Goal: Information Seeking & Learning: Check status

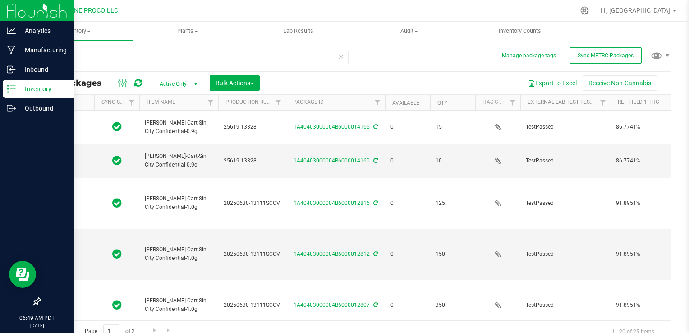
type input "[DATE]"
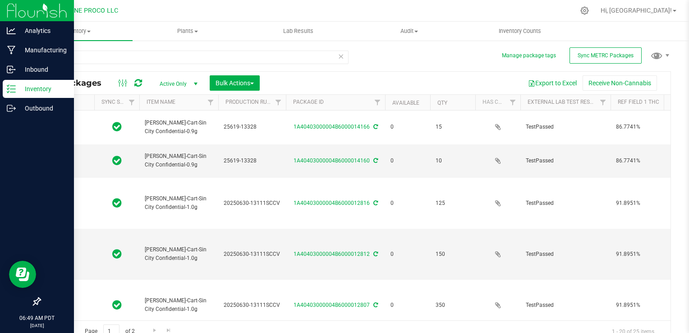
type input "[DATE]"
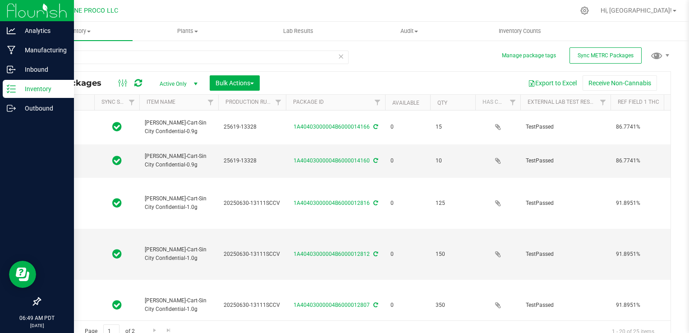
type input "[DATE]"
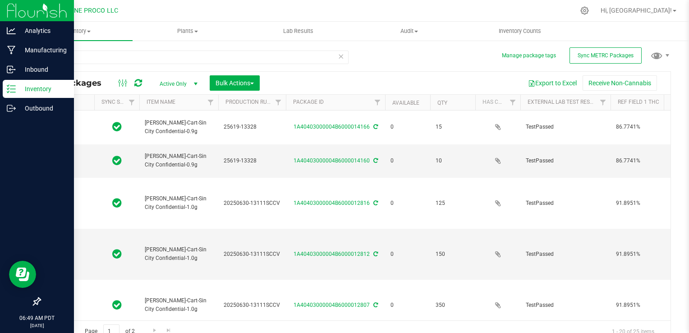
type input "[DATE]"
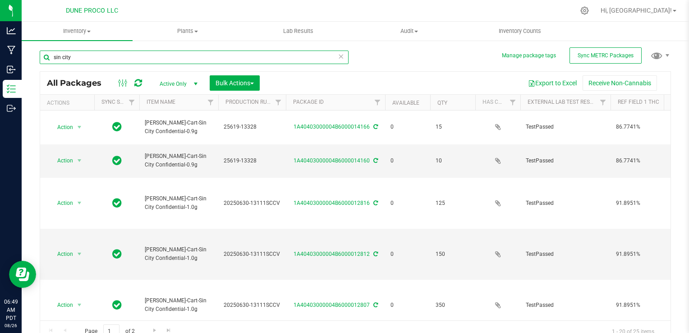
click at [135, 62] on input "sin city" at bounding box center [194, 57] width 309 height 14
type input "s"
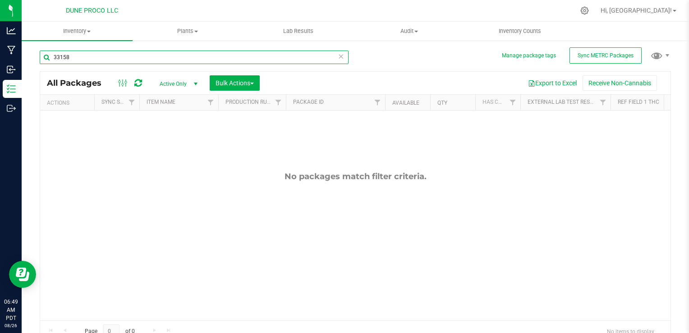
type input "33158"
